Goal: Task Accomplishment & Management: Use online tool/utility

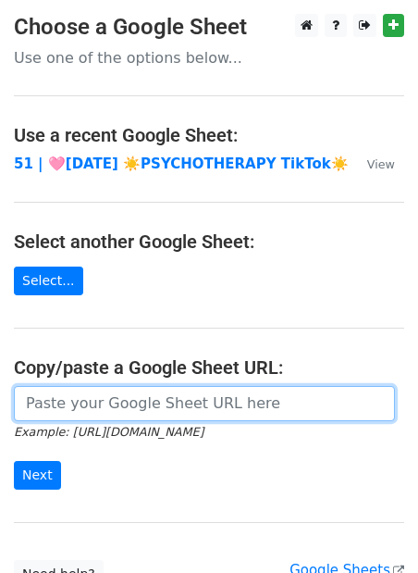
click at [131, 414] on input "url" at bounding box center [204, 403] width 381 height 35
paste input "https://docs.google.com/spreadsheets/d/1_bAtzNeXIeZMvwCAQg3ZPtHMqdKKzbUe4xBUcQr…"
type input "https://docs.google.com/spreadsheets/d/1_bAtzNeXIeZMvwCAQg3ZPtHMqdKKzbUe4xBUcQr…"
click at [14, 461] on input "Next" at bounding box center [37, 475] width 47 height 29
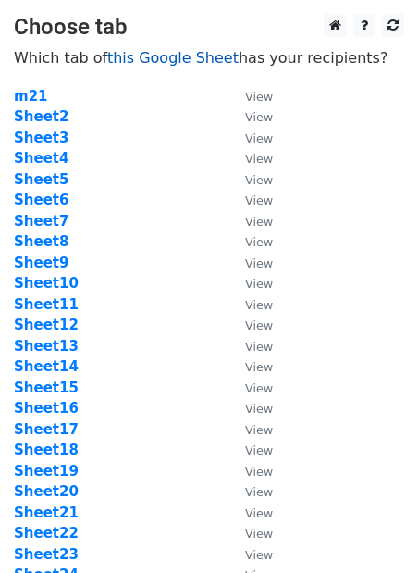
click at [168, 56] on link "this Google Sheet" at bounding box center [172, 58] width 131 height 18
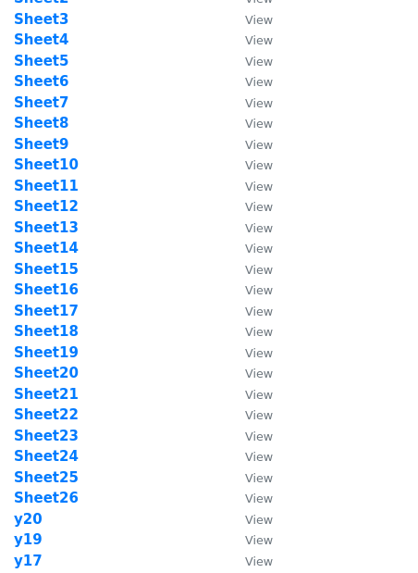
scroll to position [341, 0]
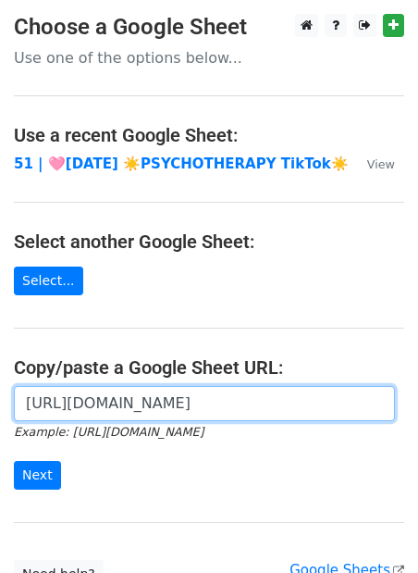
click at [80, 400] on input "https://docs.google.com/spreadsheets/d/1_bAtzNeXIeZMvwCAQg3ZPtHMqdKKzbUe4xBUcQr…" at bounding box center [204, 403] width 381 height 35
click at [14, 461] on input "Next" at bounding box center [37, 475] width 47 height 29
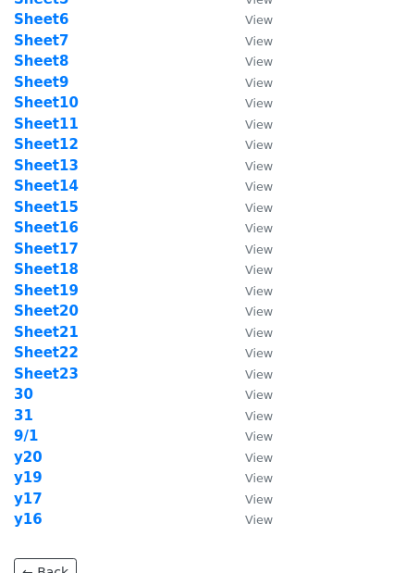
scroll to position [219, 0]
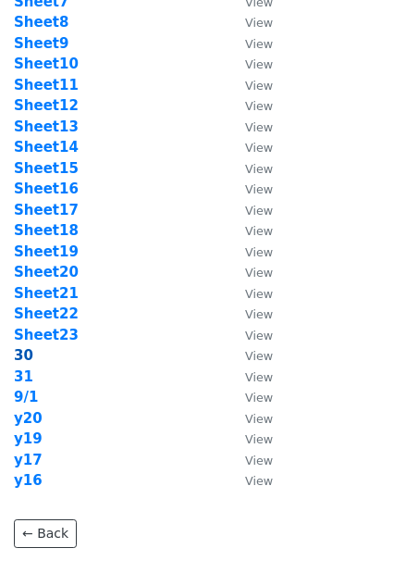
click at [18, 349] on strong "30" at bounding box center [23, 355] width 19 height 17
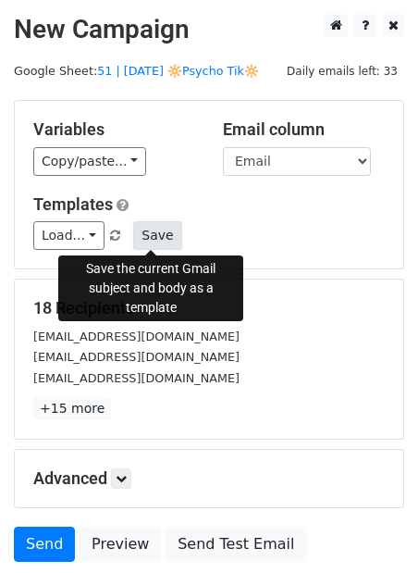
click at [144, 229] on button "Save" at bounding box center [157, 235] width 48 height 29
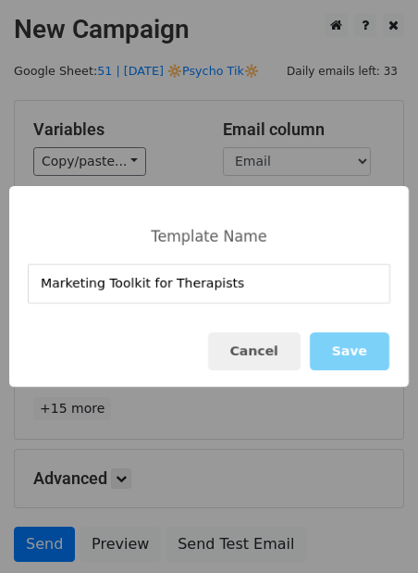
type input "Marketing Toolkit for Therapists"
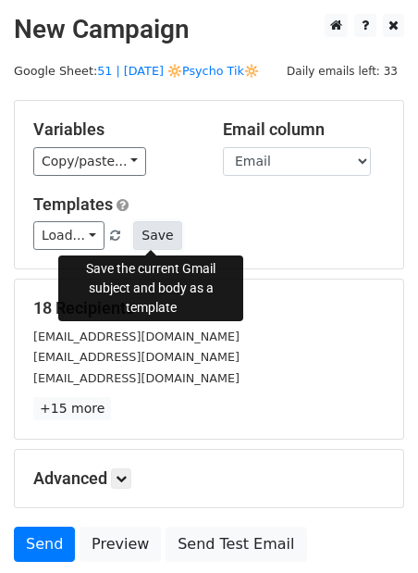
click at [168, 242] on button "Save" at bounding box center [157, 235] width 48 height 29
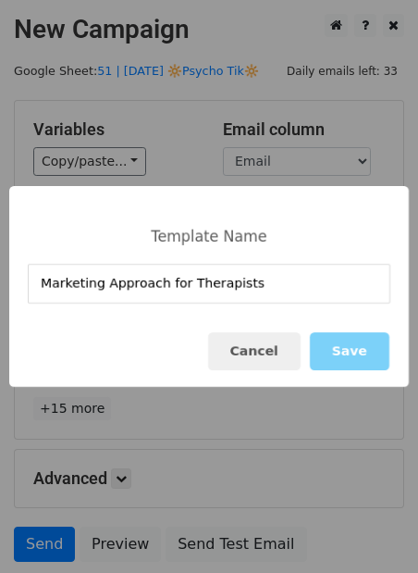
type input "Marketing Approach for Therapists"
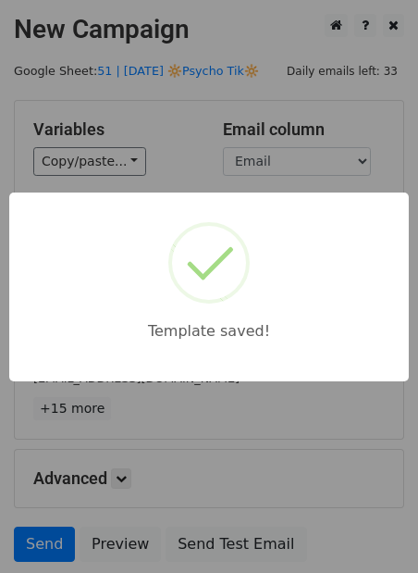
click at [155, 234] on div "Template saved!" at bounding box center [209, 286] width 400 height 189
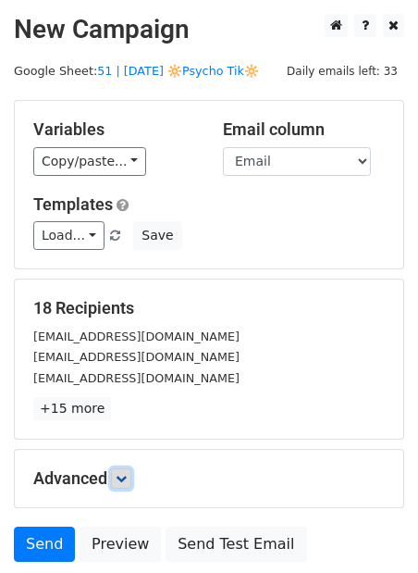
click at [127, 474] on icon at bounding box center [121, 478] width 11 height 11
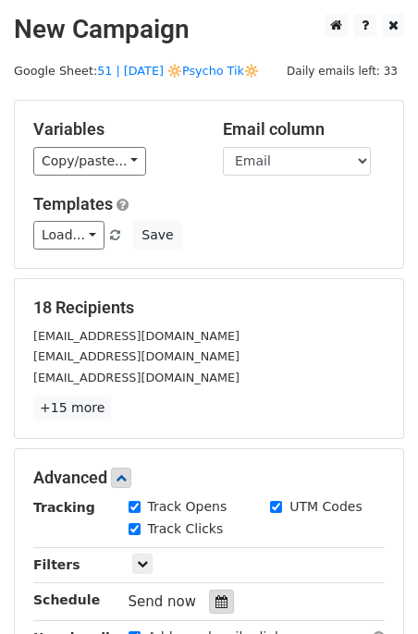
click at [216, 572] on div at bounding box center [221, 602] width 25 height 24
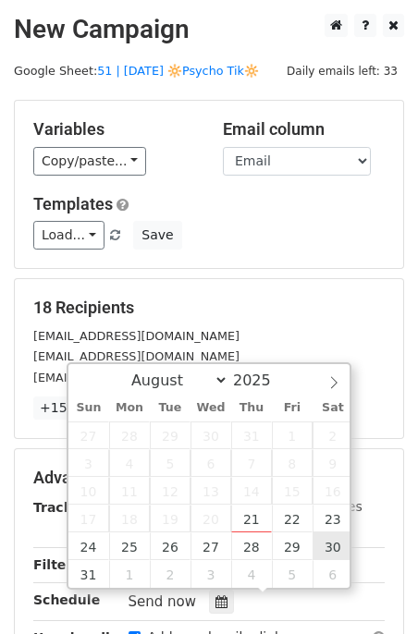
type input "2025-08-30 12:00"
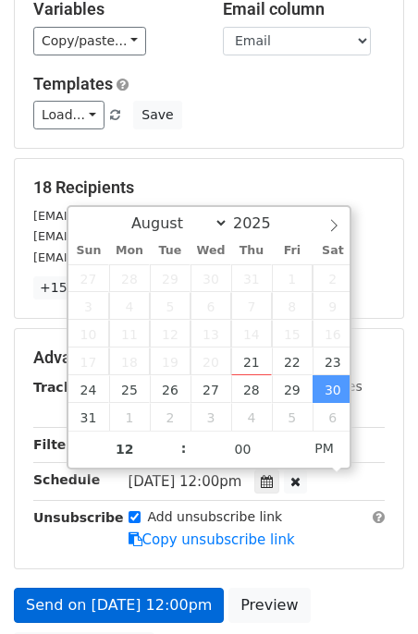
scroll to position [122, 0]
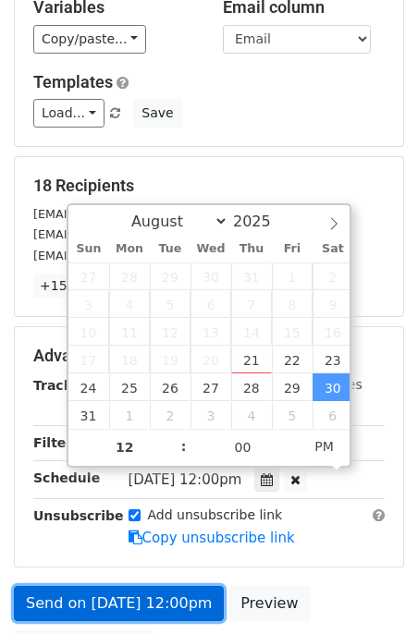
click at [107, 572] on link "Send on Aug 30 at 12:00pm" at bounding box center [119, 603] width 210 height 35
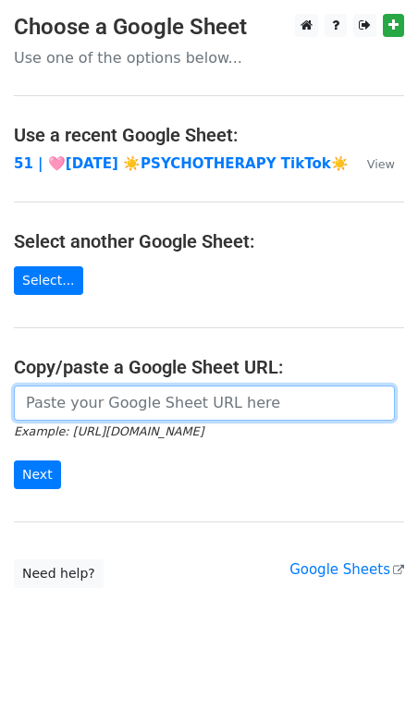
click at [119, 408] on input "url" at bounding box center [204, 403] width 381 height 35
paste input "https://docs.google.com/spreadsheets/d/1_bAtzNeXIeZMvwCAQg3ZPtHMqdKKzbUe4xBUcQr…"
type input "https://docs.google.com/spreadsheets/d/1_bAtzNeXIeZMvwCAQg3ZPtHMqdKKzbUe4xBUcQr…"
click at [14, 461] on input "Next" at bounding box center [37, 475] width 47 height 29
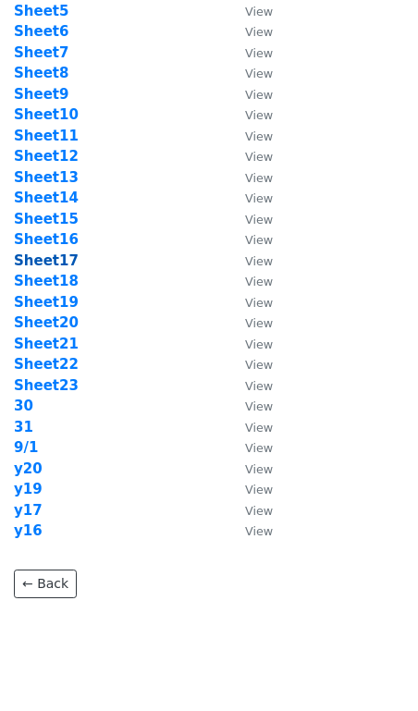
scroll to position [170, 0]
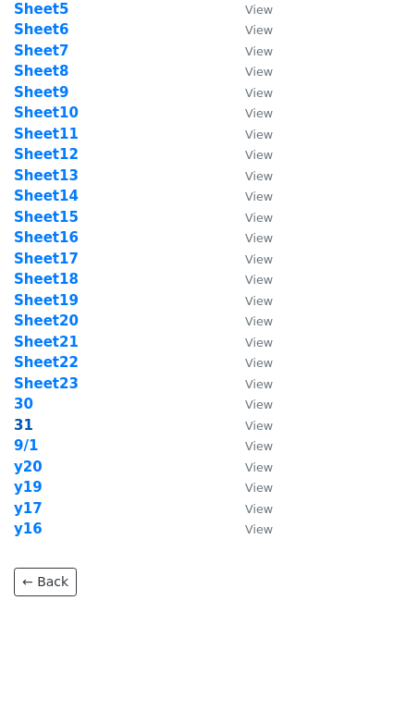
click at [18, 424] on strong "31" at bounding box center [23, 425] width 19 height 17
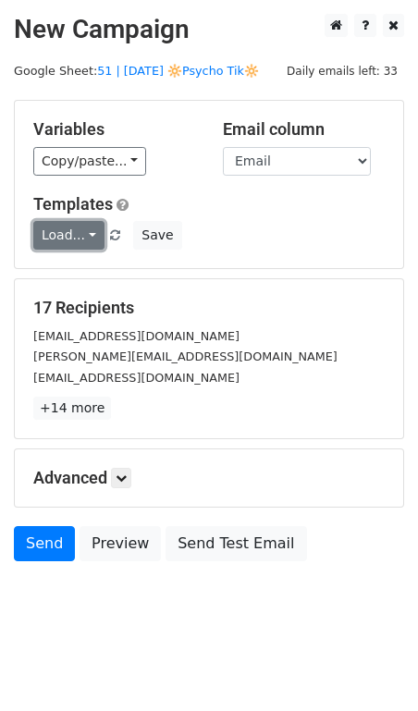
click at [65, 234] on link "Load..." at bounding box center [68, 235] width 71 height 29
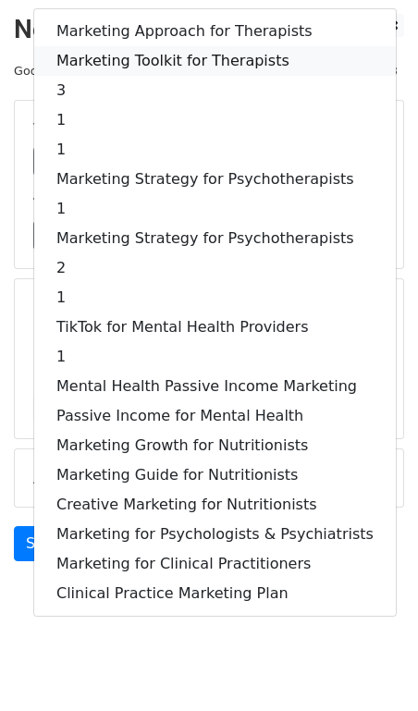
click at [179, 53] on link "Marketing Toolkit for Therapists" at bounding box center [215, 61] width 362 height 30
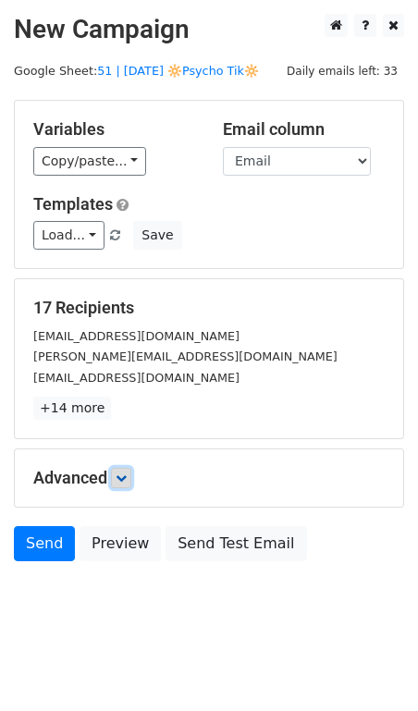
click at [129, 479] on link at bounding box center [121, 478] width 20 height 20
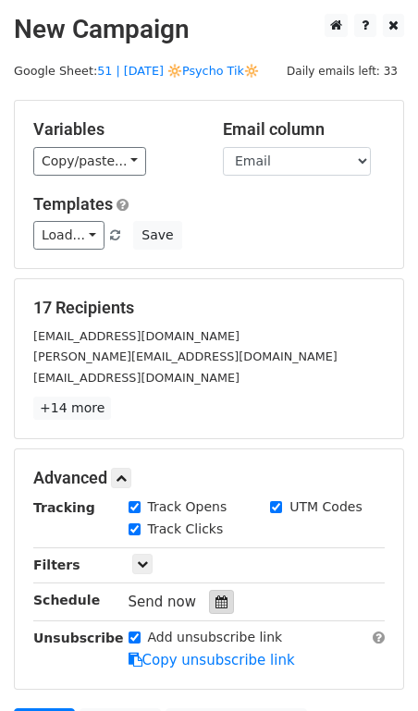
click at [217, 599] on icon at bounding box center [222, 602] width 12 height 13
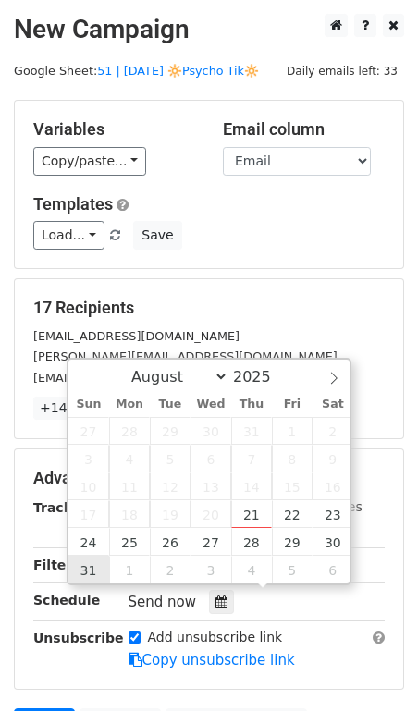
type input "[DATE] 12:00"
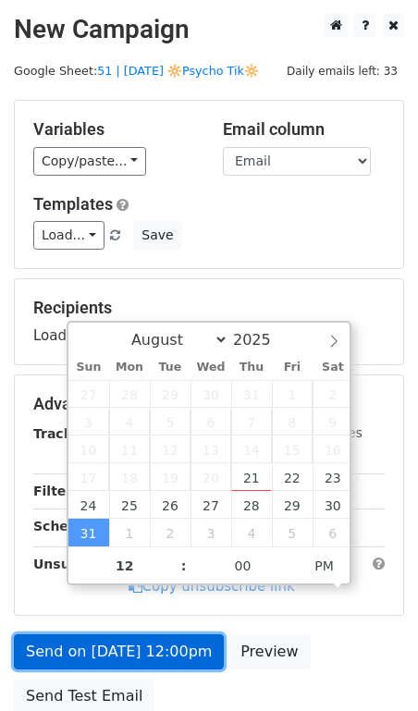
click at [91, 638] on link "Send on [DATE] 12:00pm" at bounding box center [119, 651] width 210 height 35
